Goal: Information Seeking & Learning: Learn about a topic

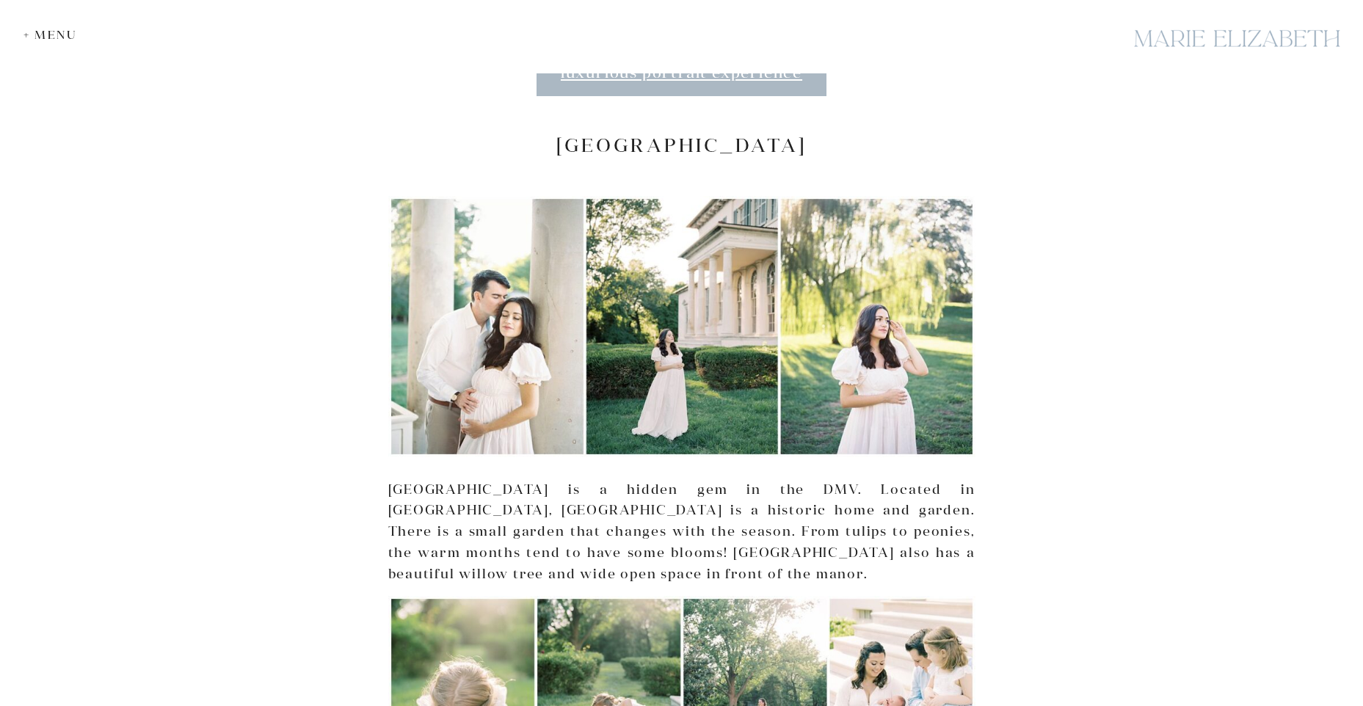
scroll to position [3670, 0]
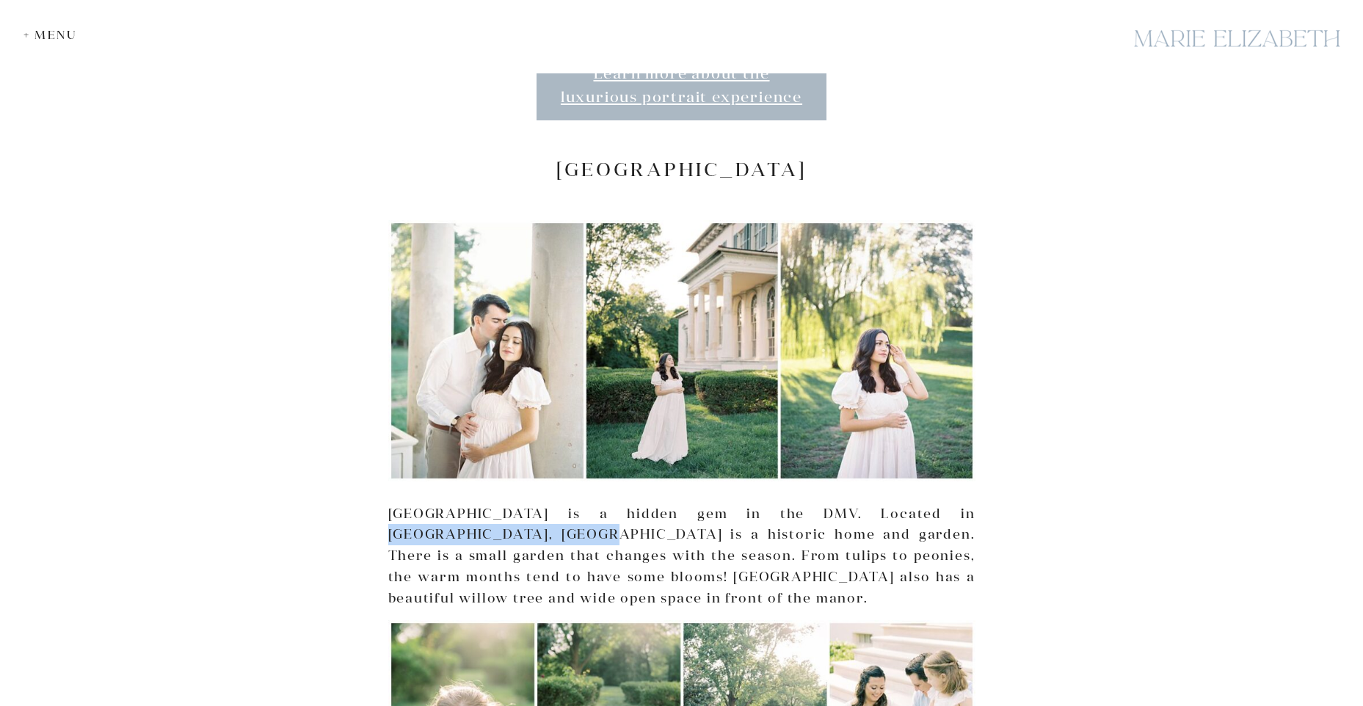
drag, startPoint x: 954, startPoint y: 466, endPoint x: 465, endPoint y: 491, distance: 490.2
click at [465, 504] on p "[GEOGRAPHIC_DATA] is a hidden gem in the DMV. Located in [GEOGRAPHIC_DATA], [GE…" at bounding box center [681, 557] width 587 height 106
drag, startPoint x: 465, startPoint y: 491, endPoint x: 379, endPoint y: 482, distance: 85.6
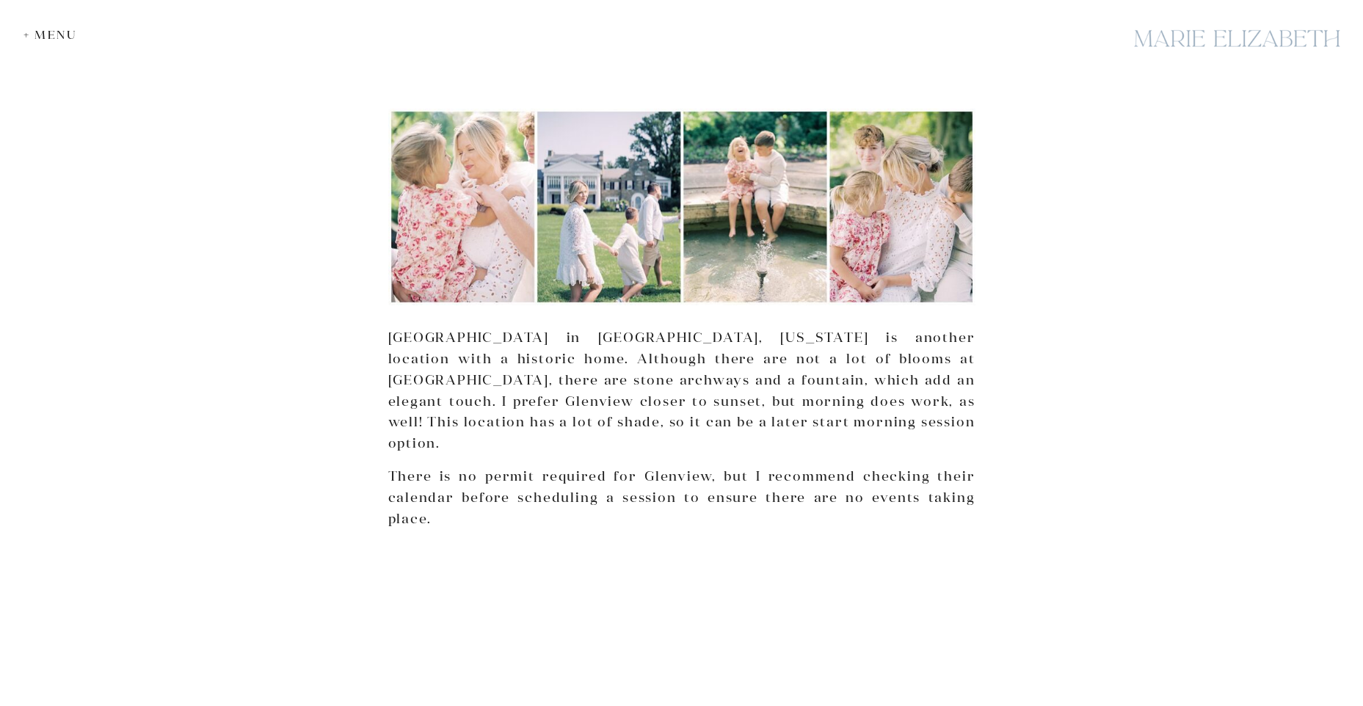
scroll to position [4918, 0]
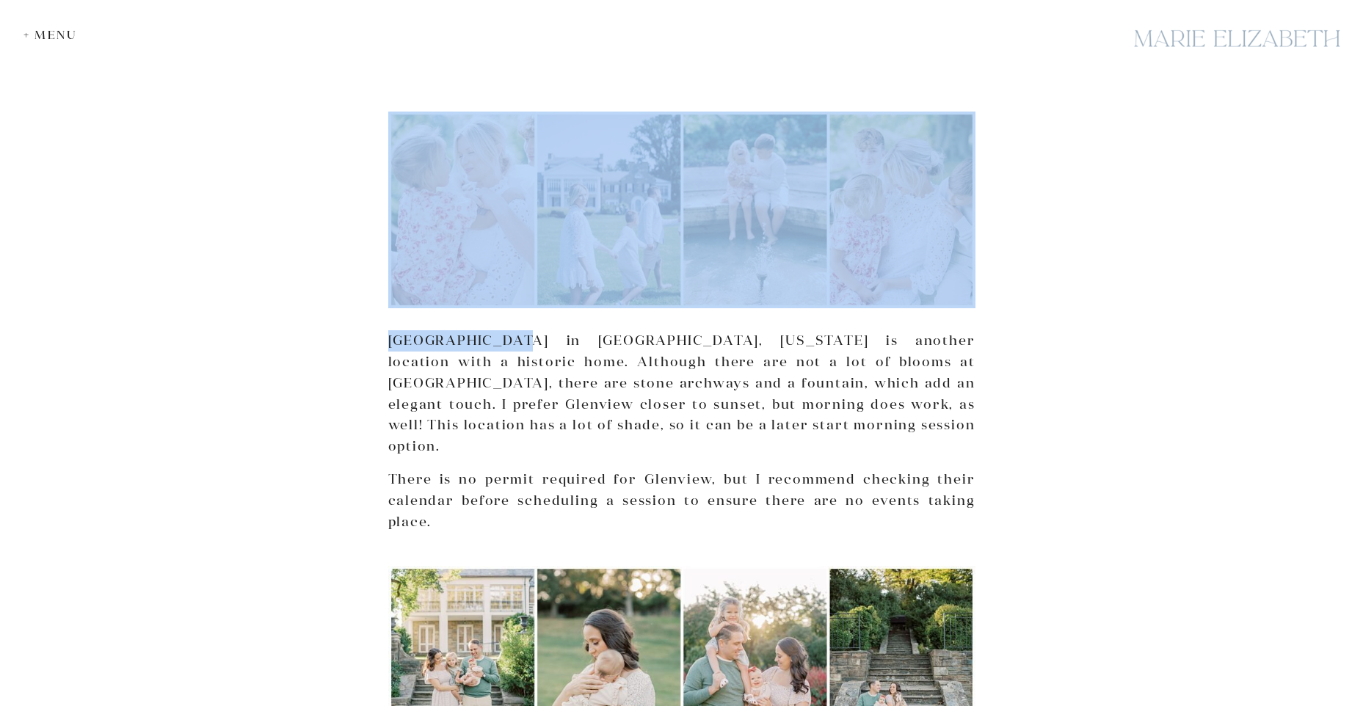
drag, startPoint x: 387, startPoint y: 271, endPoint x: 515, endPoint y: 270, distance: 128.5
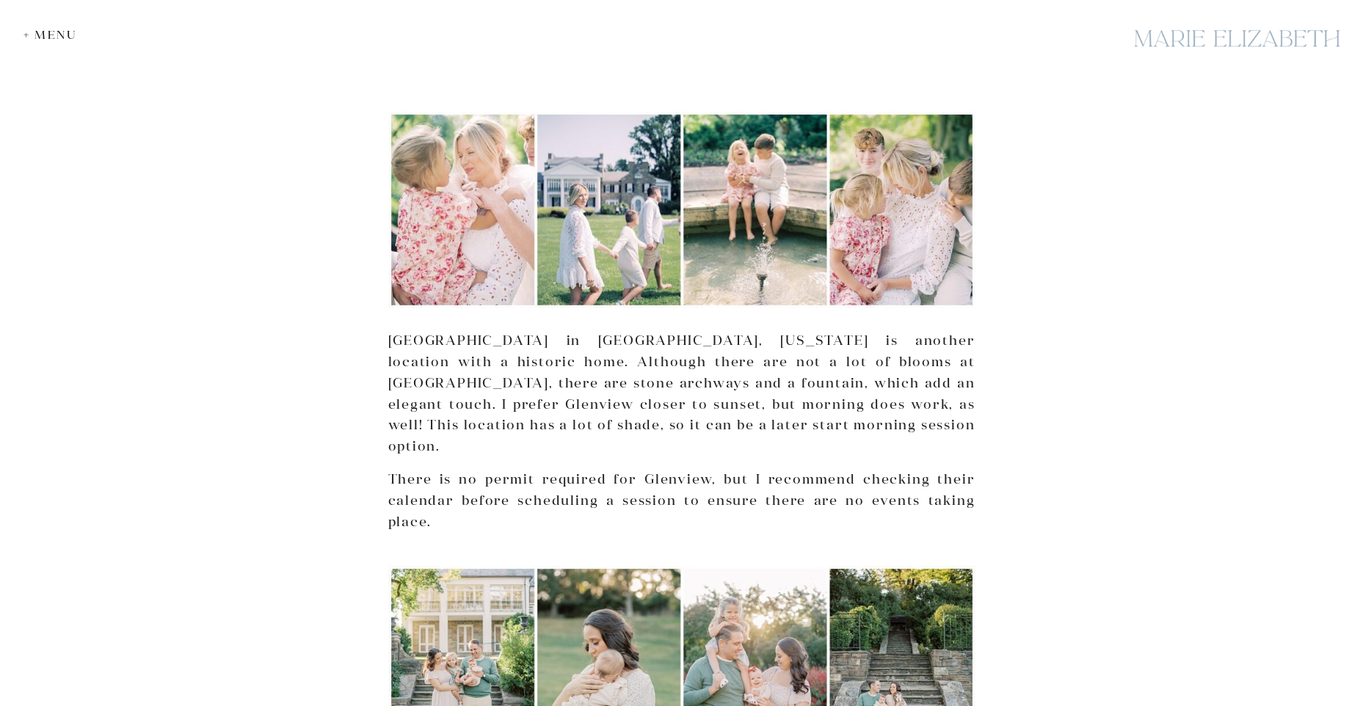
drag, startPoint x: 515, startPoint y: 270, endPoint x: 360, endPoint y: 299, distance: 158.2
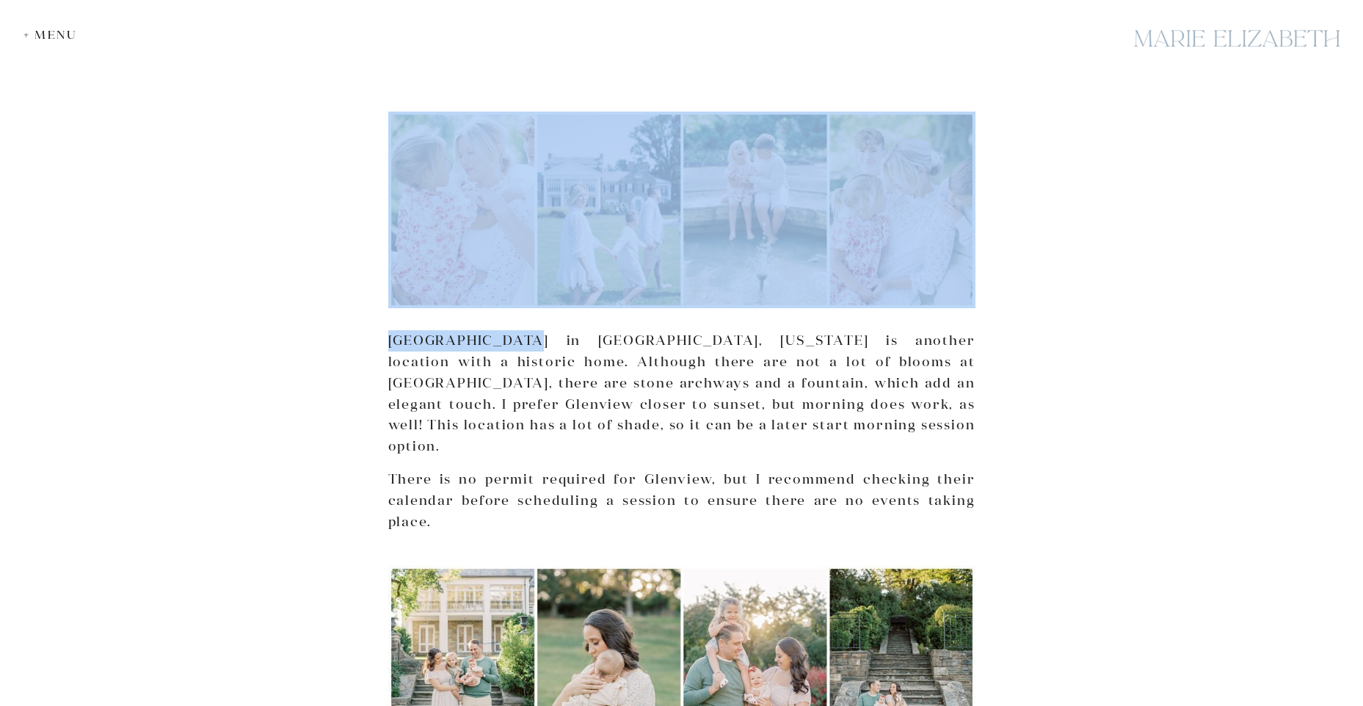
drag, startPoint x: 525, startPoint y: 271, endPoint x: 384, endPoint y: 266, distance: 141.0
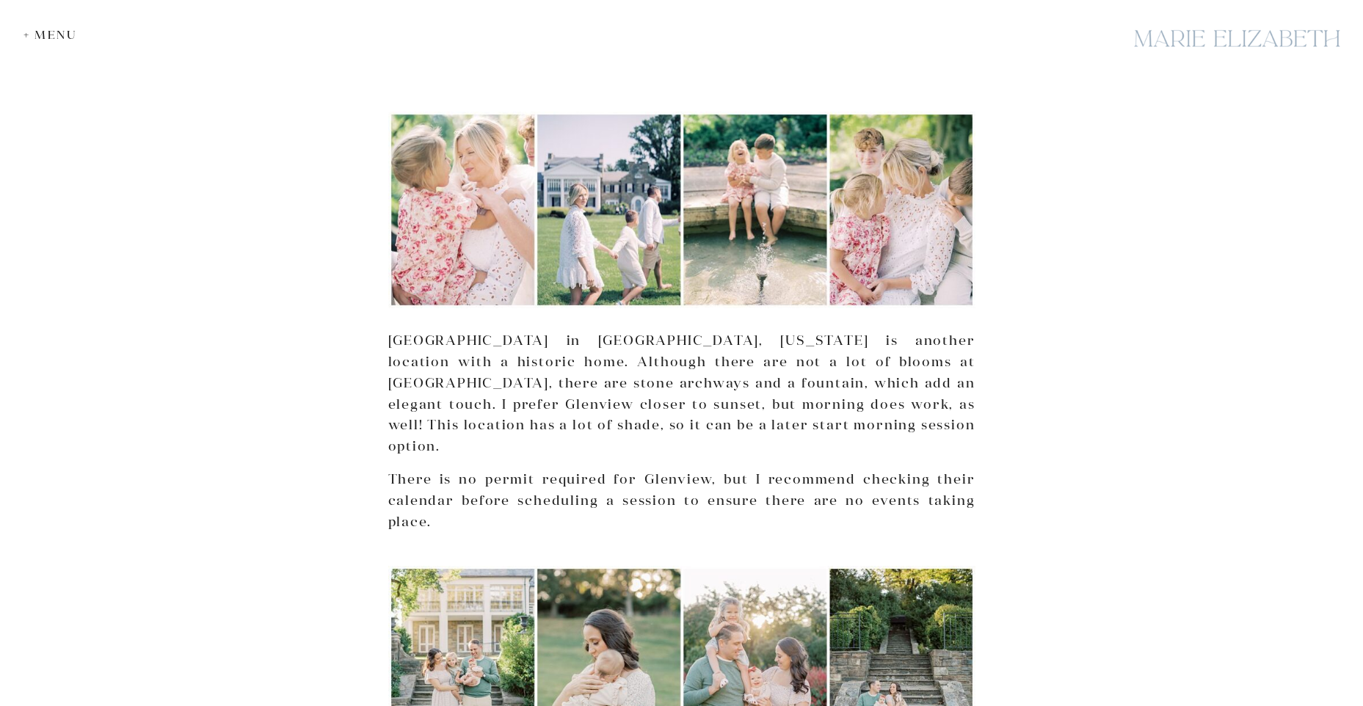
drag, startPoint x: 384, startPoint y: 266, endPoint x: 379, endPoint y: 283, distance: 17.6
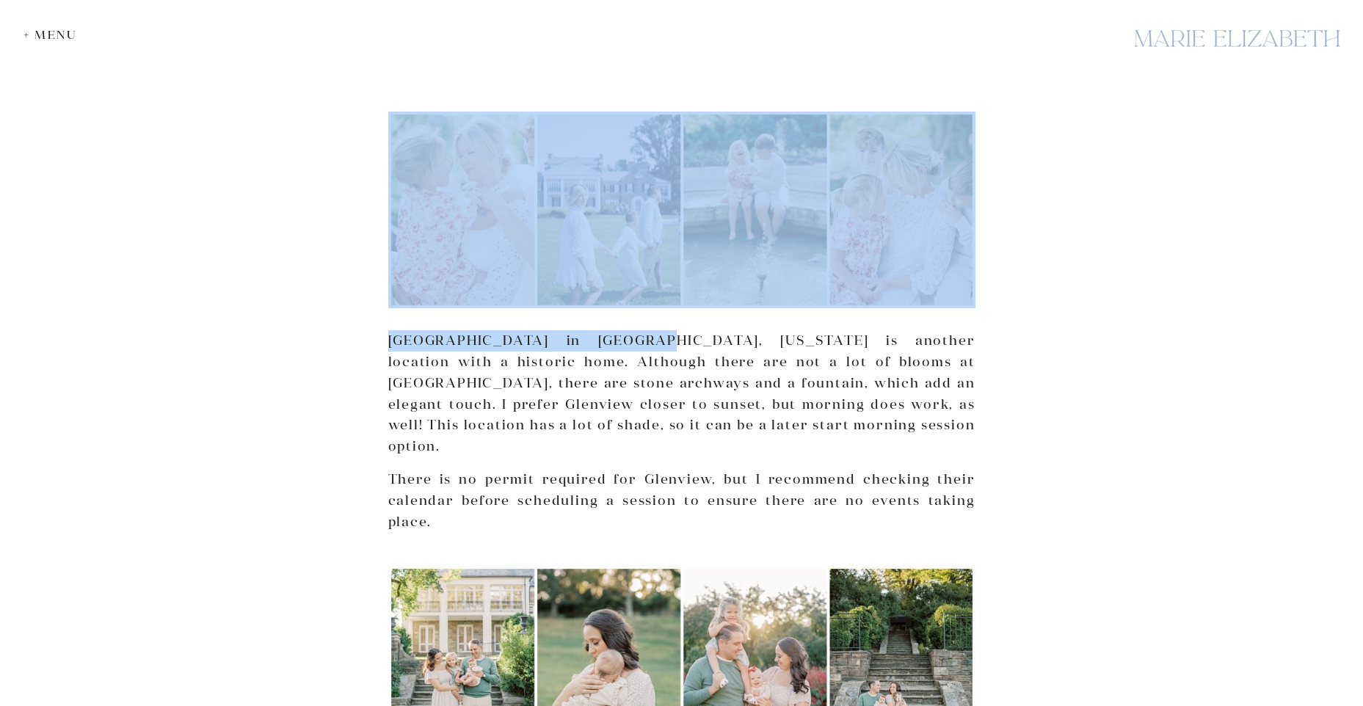
drag, startPoint x: 623, startPoint y: 273, endPoint x: 377, endPoint y: 271, distance: 246.6
drag, startPoint x: 377, startPoint y: 271, endPoint x: 397, endPoint y: 280, distance: 22.7
click at [404, 330] on p "[GEOGRAPHIC_DATA] in [GEOGRAPHIC_DATA], [US_STATE] is another location with a h…" at bounding box center [681, 393] width 587 height 127
drag, startPoint x: 385, startPoint y: 271, endPoint x: 487, endPoint y: 276, distance: 102.9
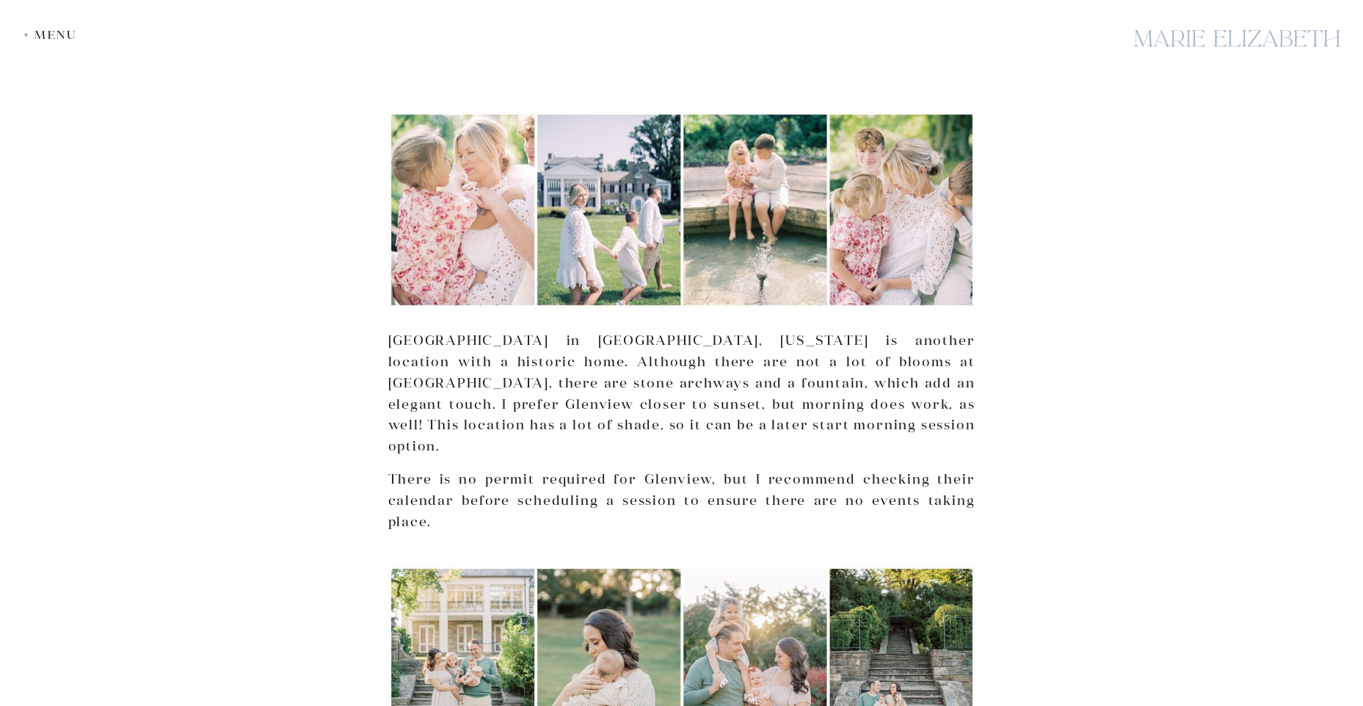
drag, startPoint x: 487, startPoint y: 276, endPoint x: 500, endPoint y: 276, distance: 12.5
click at [500, 330] on p "[GEOGRAPHIC_DATA] in [GEOGRAPHIC_DATA], [US_STATE] is another location with a h…" at bounding box center [681, 393] width 587 height 127
drag, startPoint x: 500, startPoint y: 276, endPoint x: 392, endPoint y: 271, distance: 108.0
click at [392, 330] on p "[GEOGRAPHIC_DATA] in [GEOGRAPHIC_DATA], [US_STATE] is another location with a h…" at bounding box center [681, 393] width 587 height 127
copy p "[GEOGRAPHIC_DATA]"
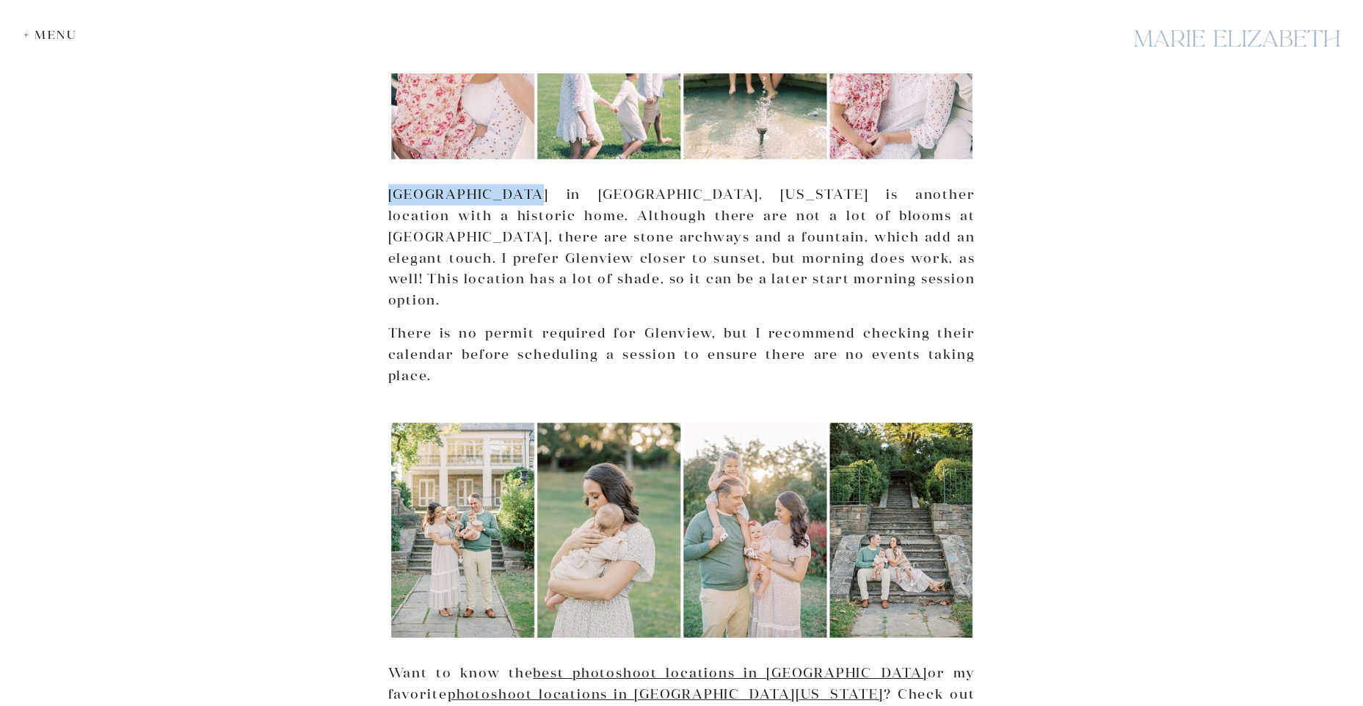
scroll to position [5065, 0]
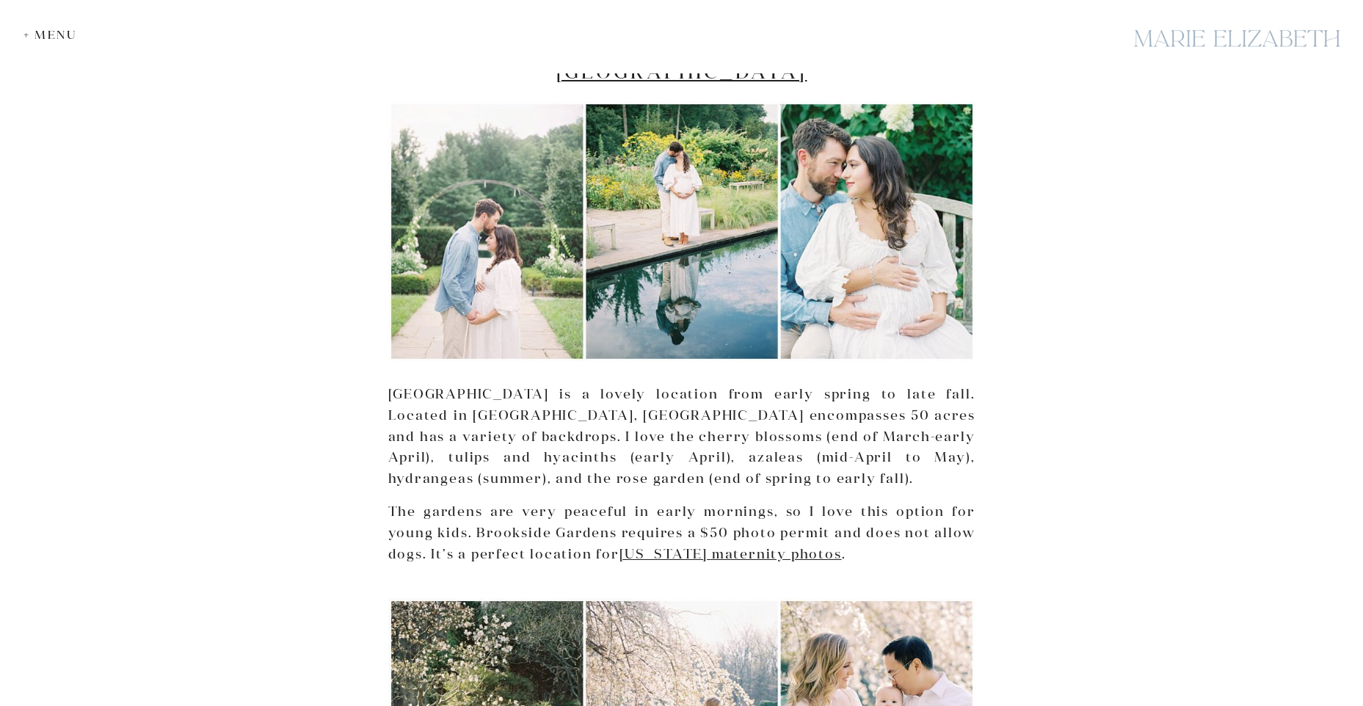
scroll to position [1321, 0]
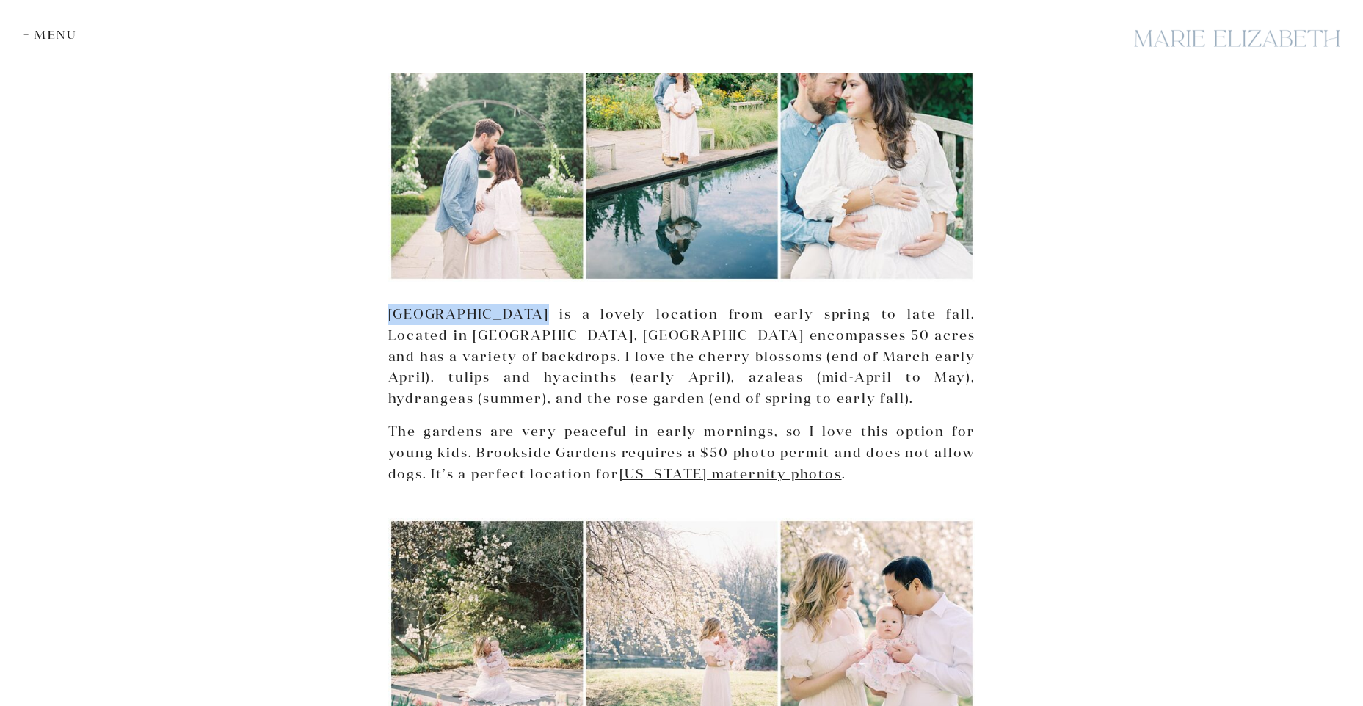
drag, startPoint x: 389, startPoint y: 316, endPoint x: 526, endPoint y: 318, distance: 137.3
click at [526, 318] on p "[GEOGRAPHIC_DATA] is a lovely location from early spring to late fall. Located …" at bounding box center [681, 357] width 587 height 106
drag, startPoint x: 526, startPoint y: 318, endPoint x: 497, endPoint y: 317, distance: 29.4
copy p "[GEOGRAPHIC_DATA]"
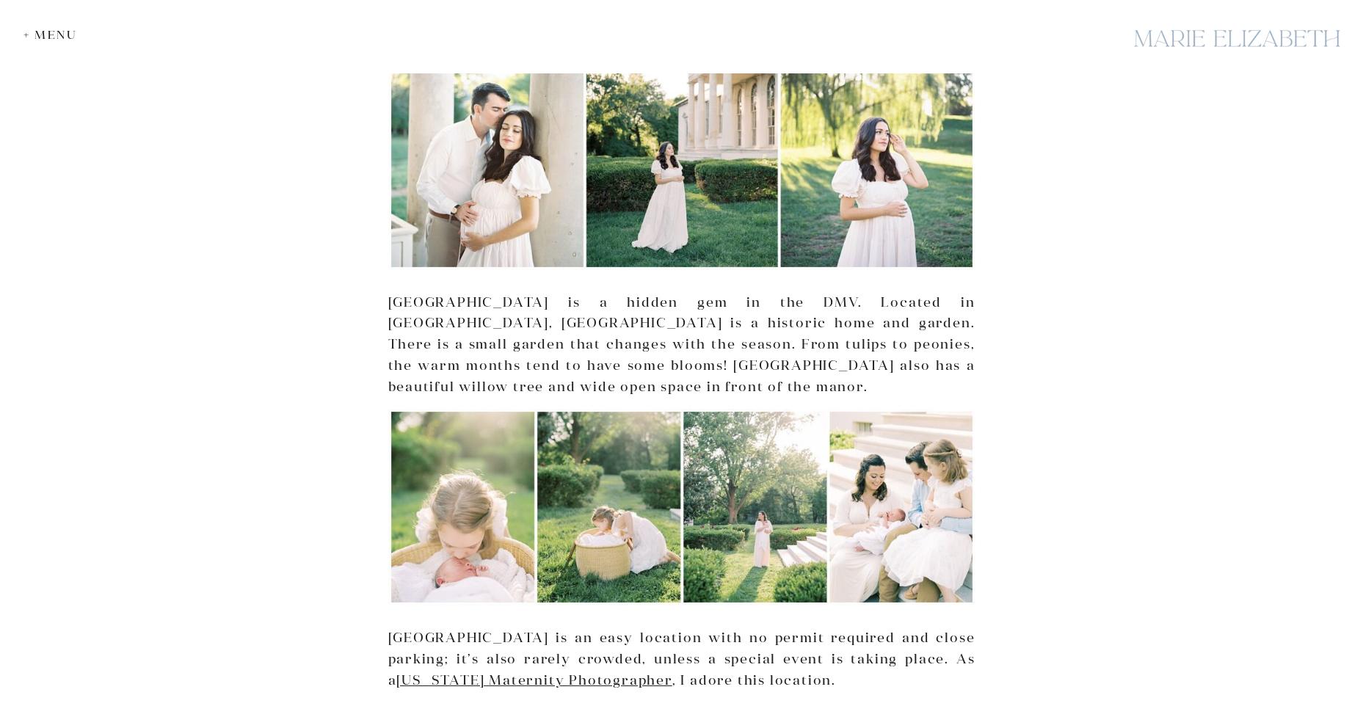
scroll to position [3964, 0]
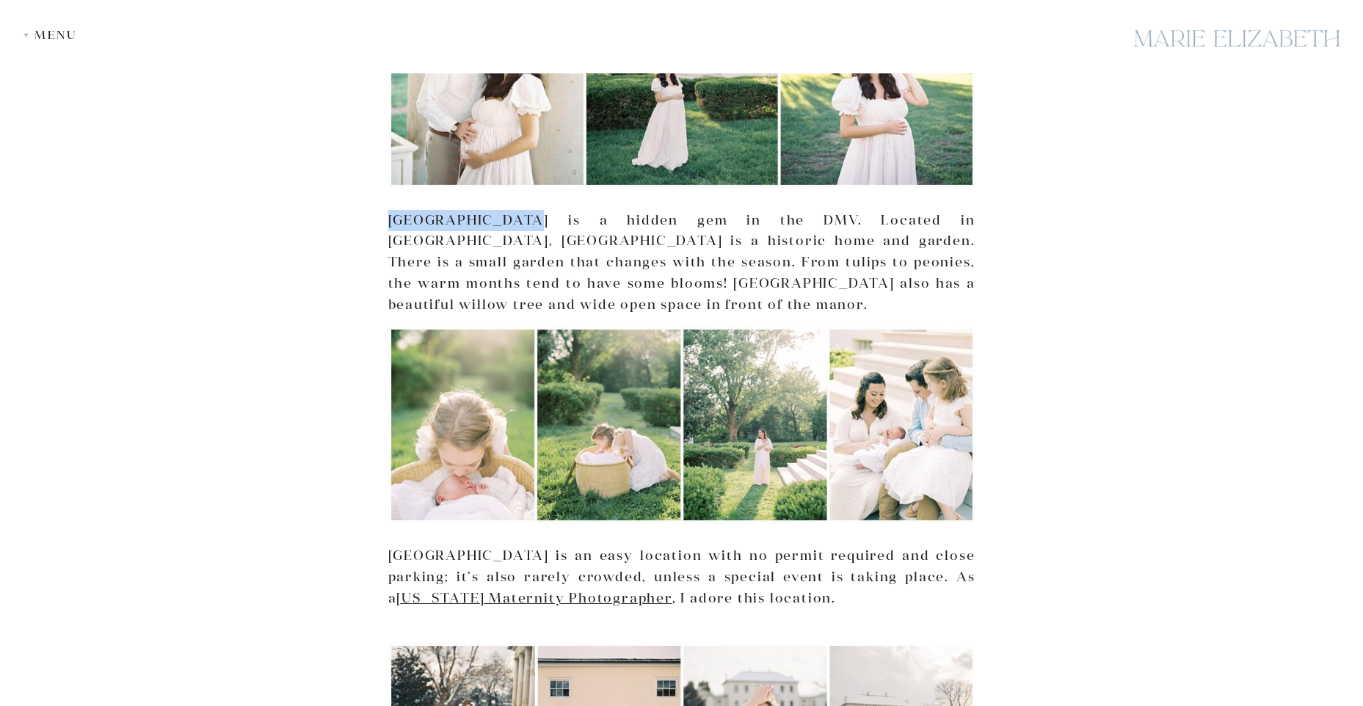
drag, startPoint x: 521, startPoint y: 178, endPoint x: 392, endPoint y: 174, distance: 129.2
click at [392, 210] on p "[GEOGRAPHIC_DATA] is a hidden gem in the DMV. Located in [GEOGRAPHIC_DATA], [GE…" at bounding box center [681, 263] width 587 height 106
copy p "[GEOGRAPHIC_DATA]"
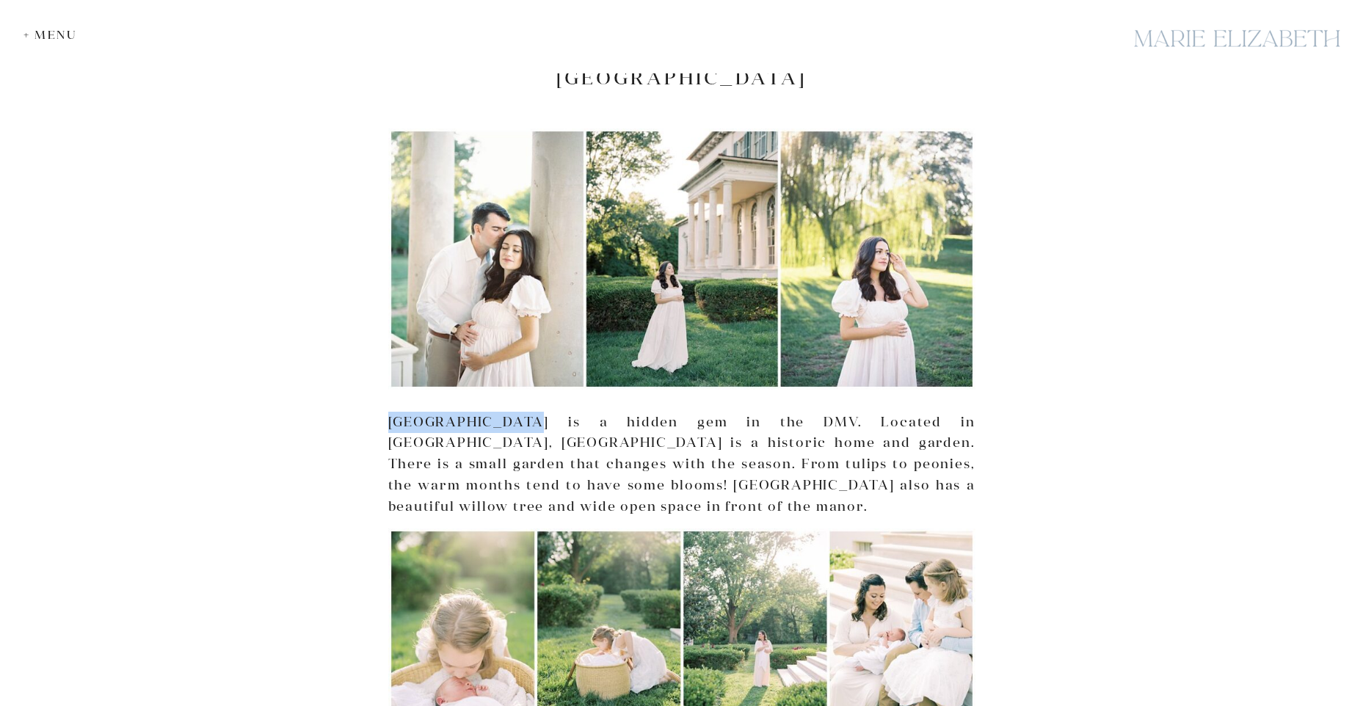
scroll to position [3744, 0]
